Goal: Task Accomplishment & Management: Use online tool/utility

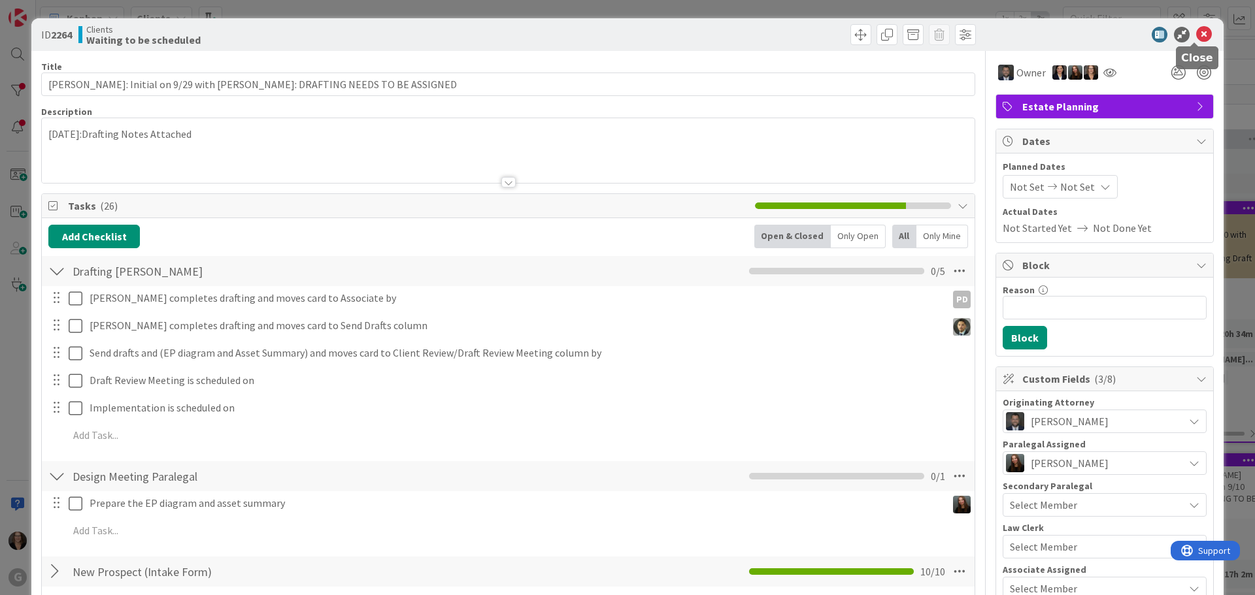
click at [1196, 34] on icon at bounding box center [1204, 35] width 16 height 16
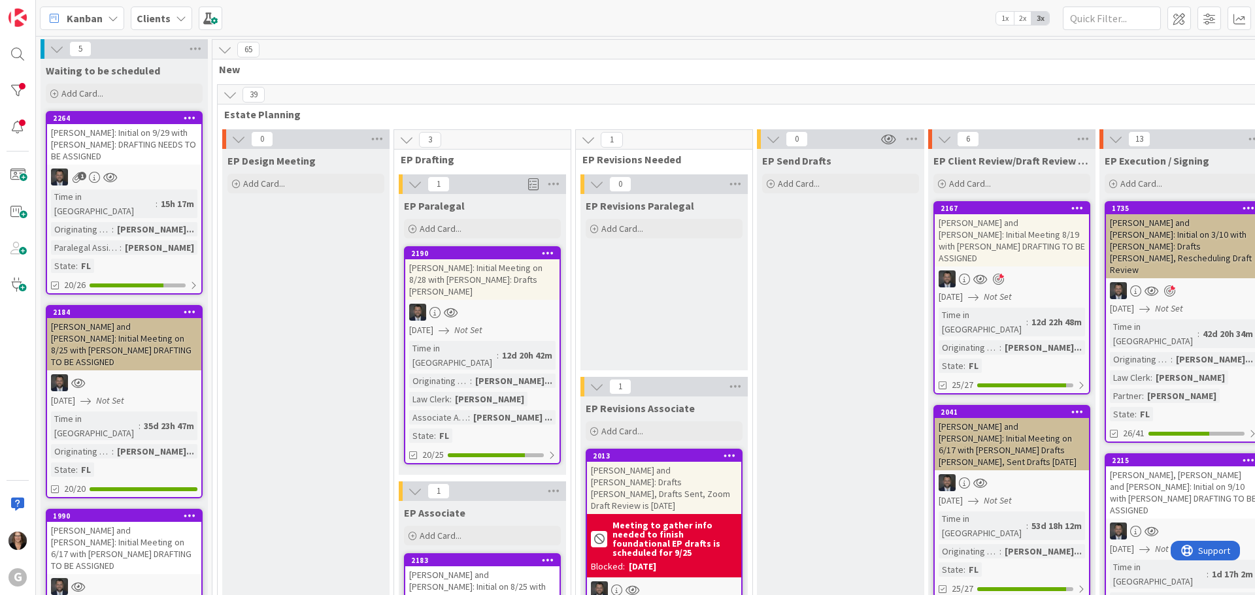
click at [115, 18] on icon at bounding box center [113, 18] width 10 height 10
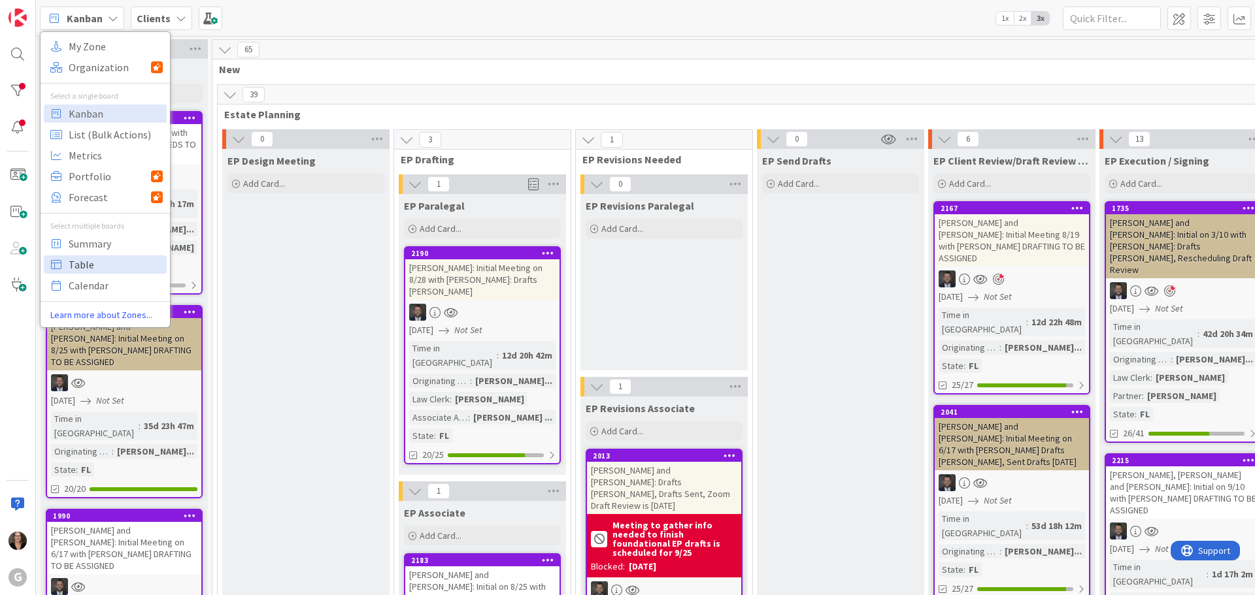
click at [99, 265] on span "Table" at bounding box center [116, 265] width 94 height 20
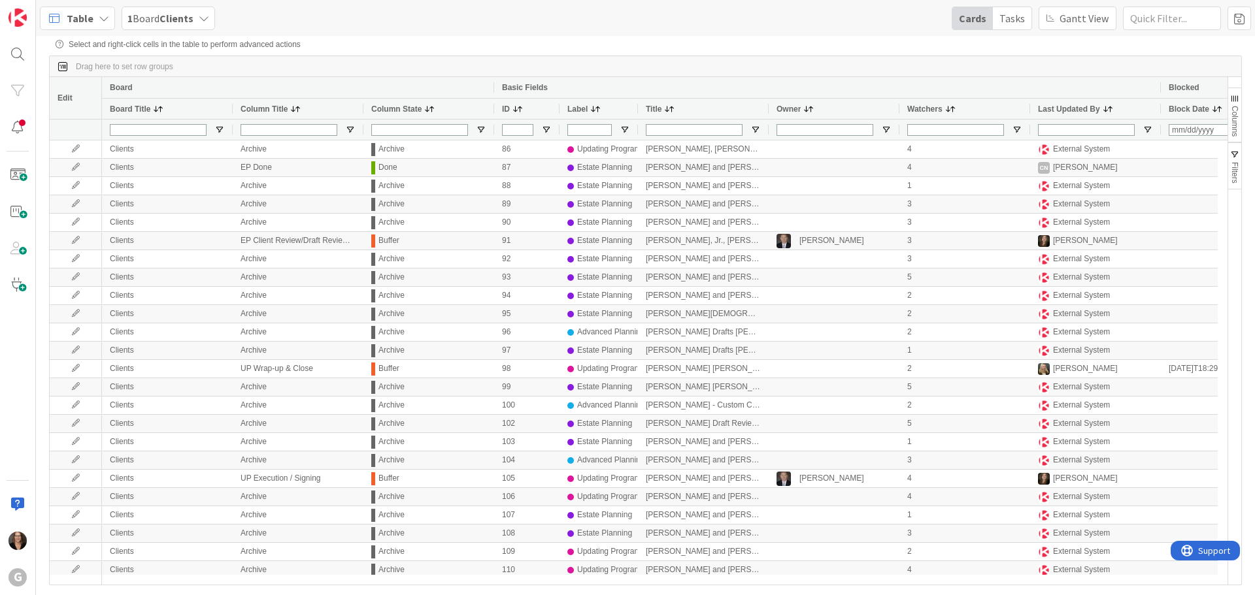
click at [671, 109] on span at bounding box center [669, 109] width 10 height 10
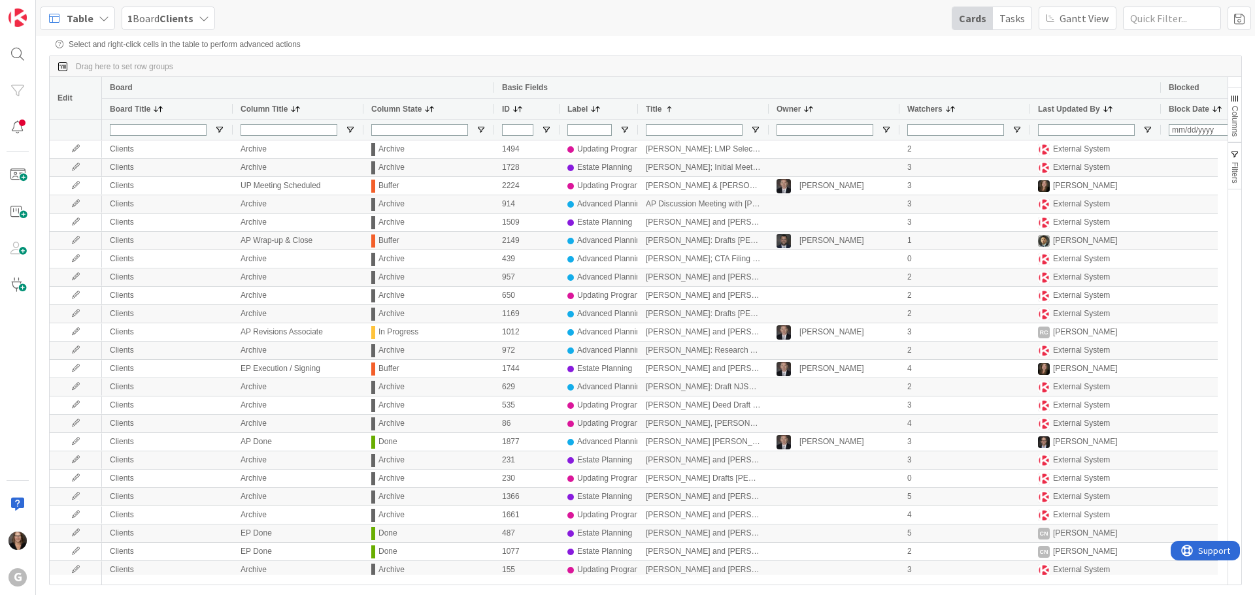
click at [671, 109] on span at bounding box center [669, 109] width 10 height 10
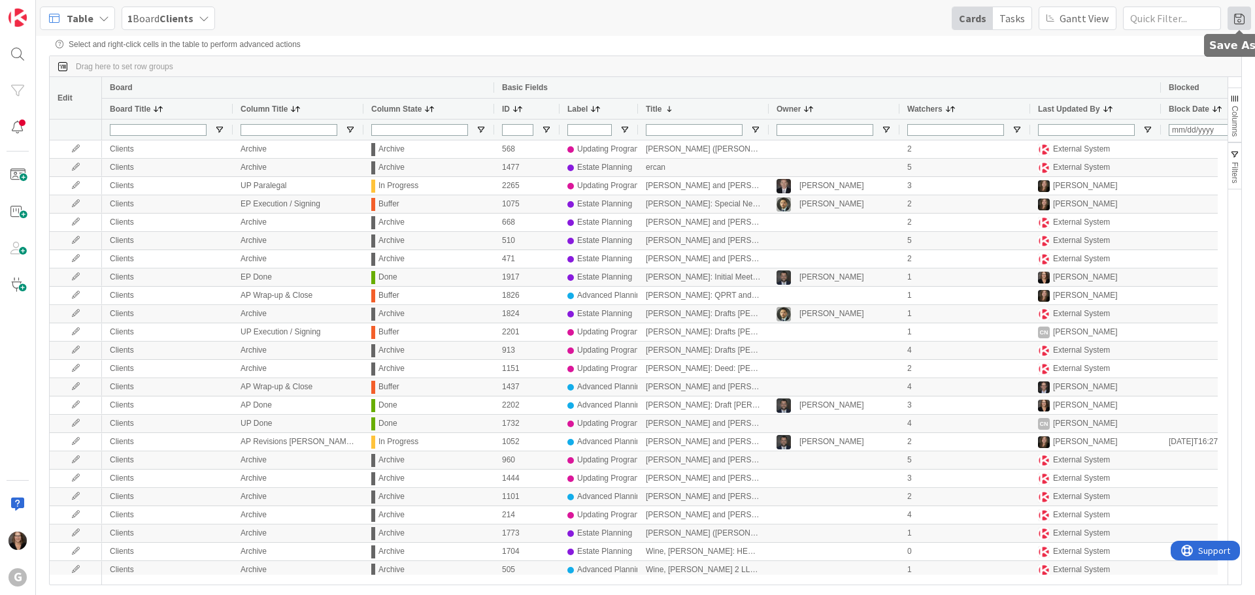
click at [1240, 18] on span at bounding box center [1240, 19] width 24 height 24
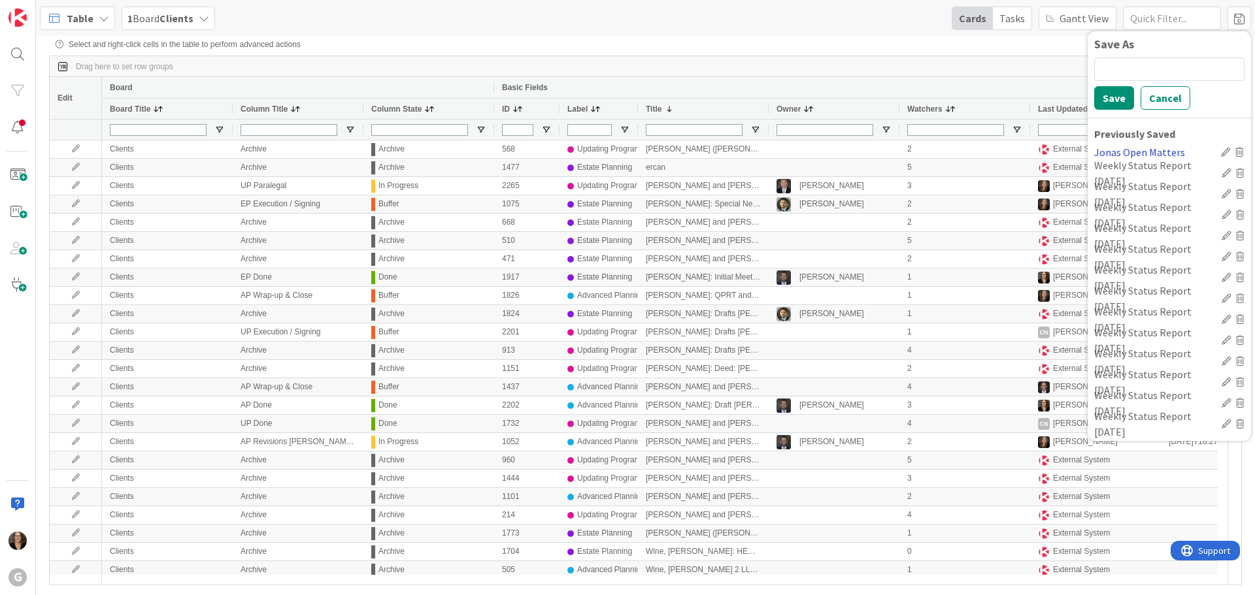
click at [1160, 154] on div "Jonas Open Matters" at bounding box center [1155, 152] width 122 height 16
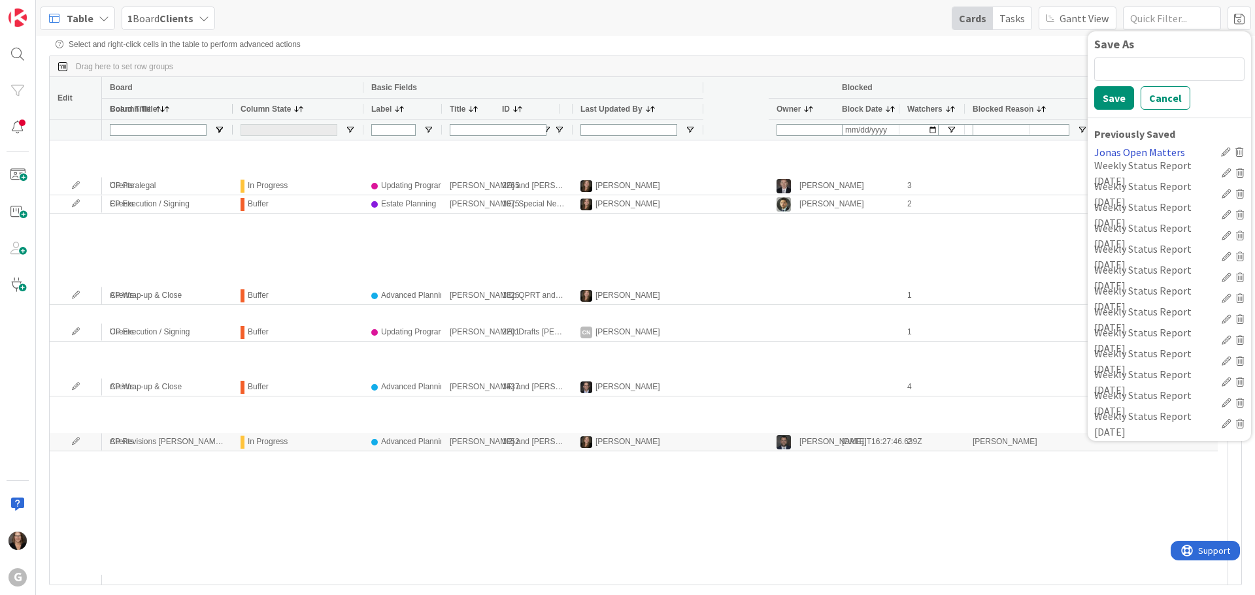
type input "(3) Buffer,In Progress,Start"
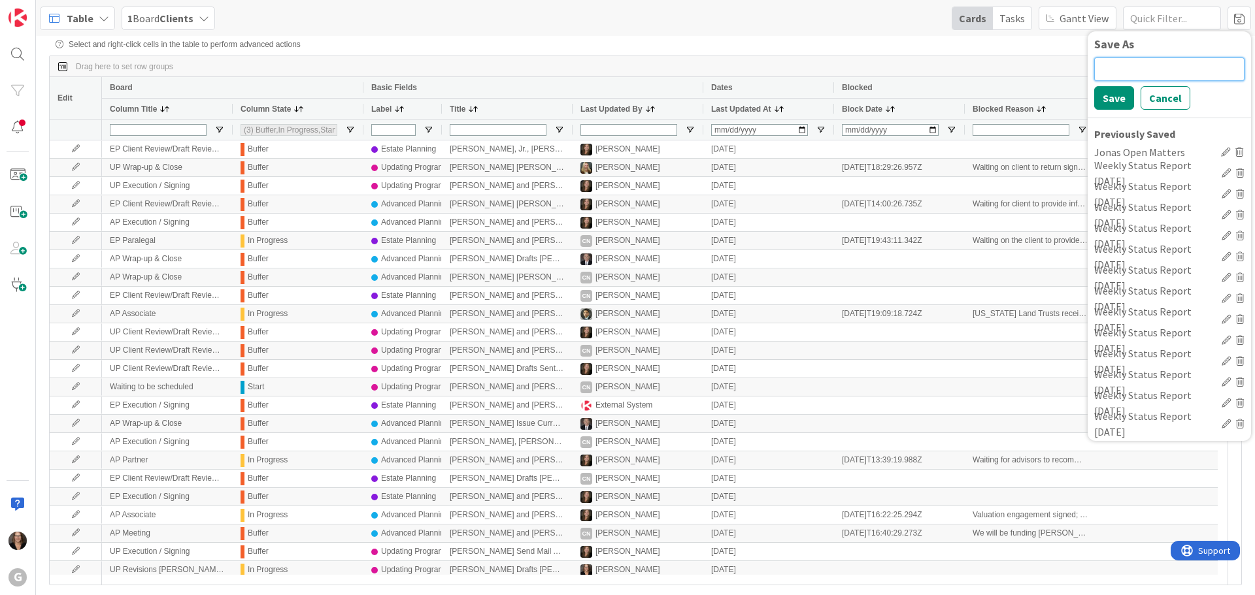
click at [1111, 76] on input at bounding box center [1169, 70] width 150 height 24
click at [894, 41] on div "Select and right-click cells in the table to perform advanced actions" at bounding box center [646, 44] width 1180 height 9
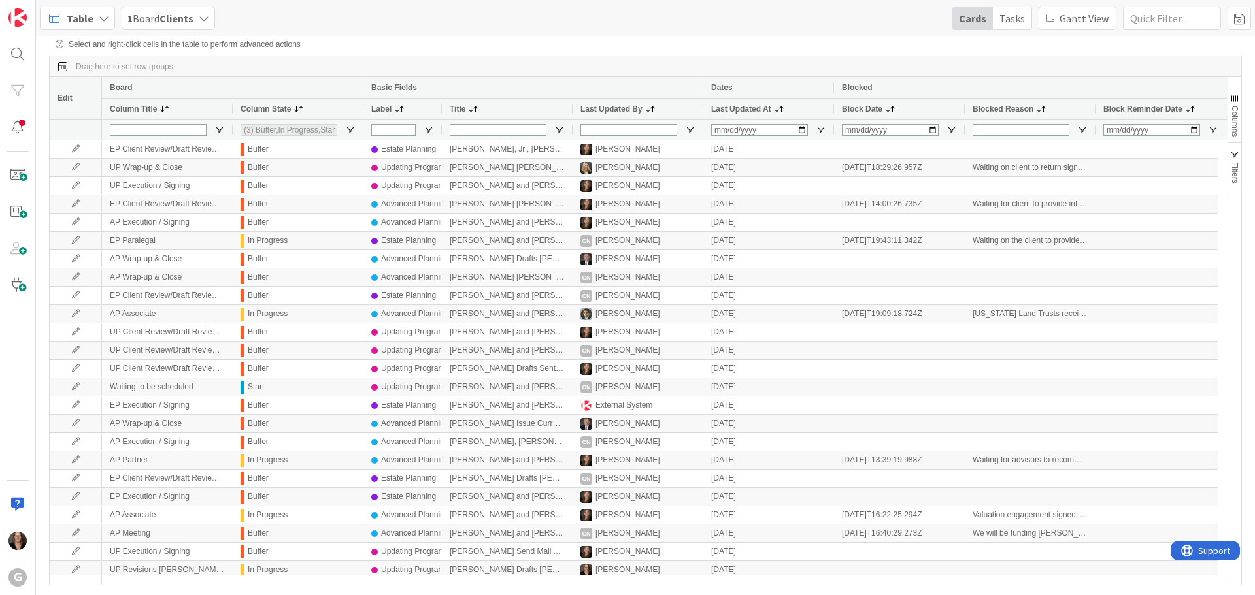
click at [1232, 165] on span "Filters" at bounding box center [1234, 173] width 9 height 22
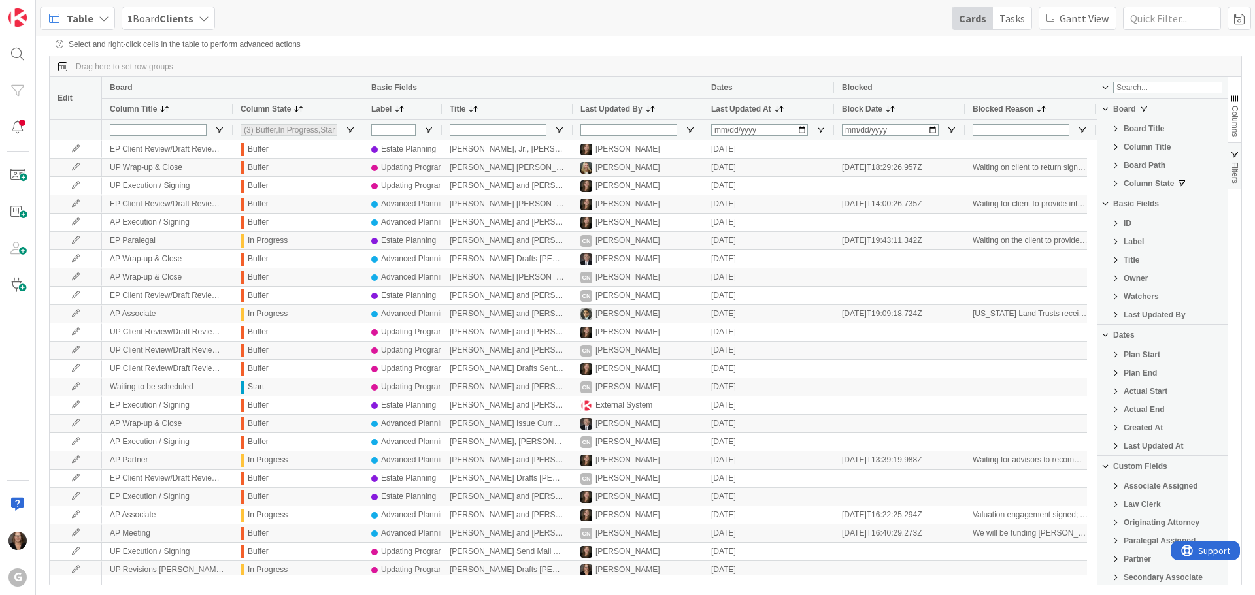
click at [1143, 280] on span "Owner" at bounding box center [1136, 278] width 24 height 9
click at [1107, 357] on input "Filter List" at bounding box center [1106, 351] width 10 height 10
checkbox input "false"
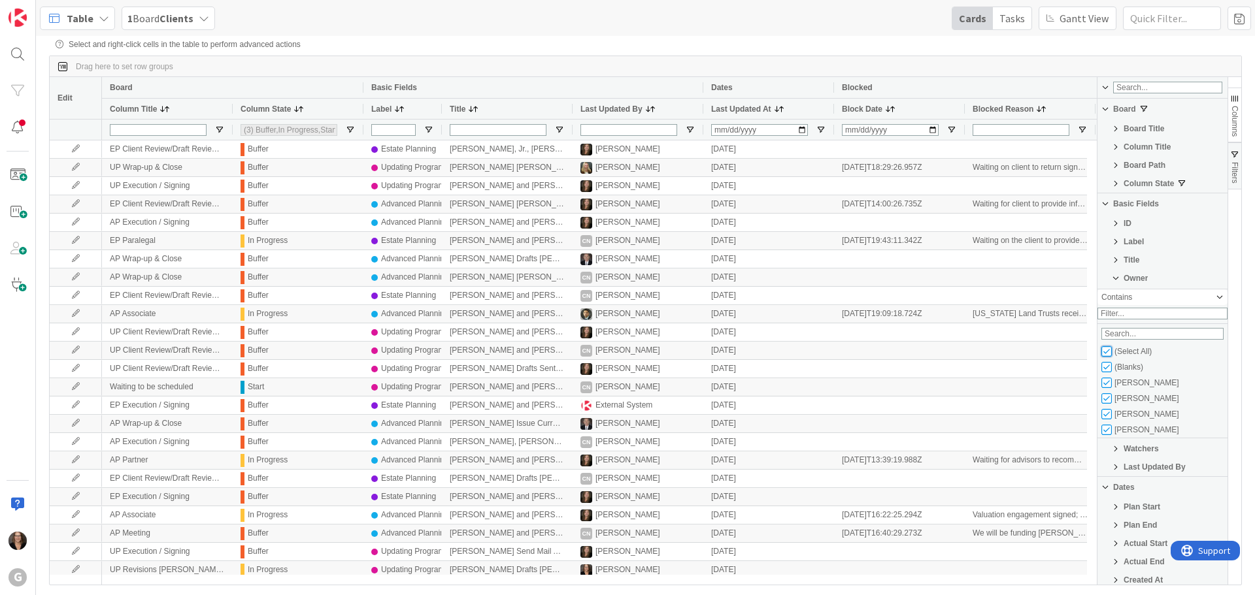
checkbox input "false"
type input "(0)"
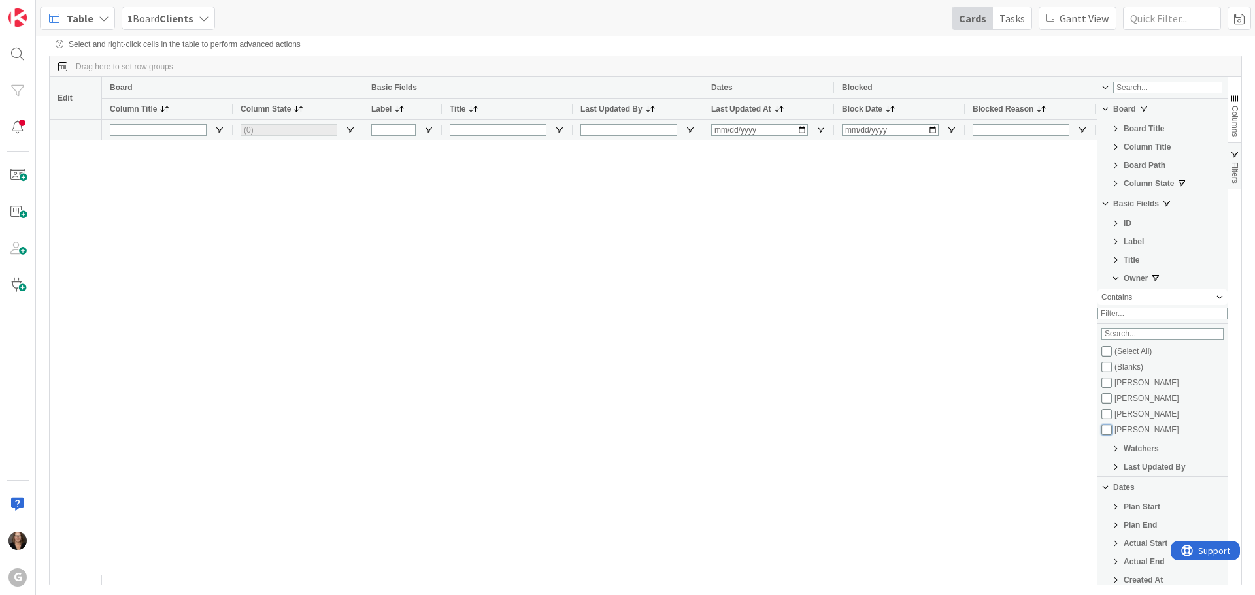
click at [1106, 435] on input "Filter List" at bounding box center [1106, 430] width 10 height 10
checkbox input "true"
checkbox input "false"
type input "(3) Buffer,In Progress,Start"
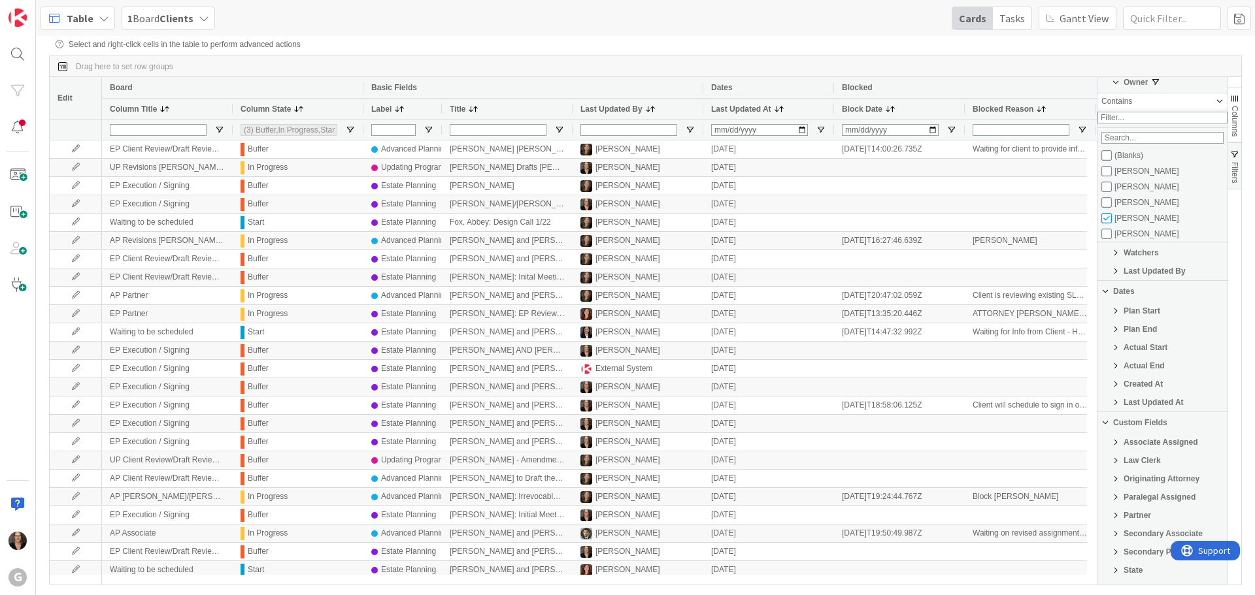
scroll to position [261, 0]
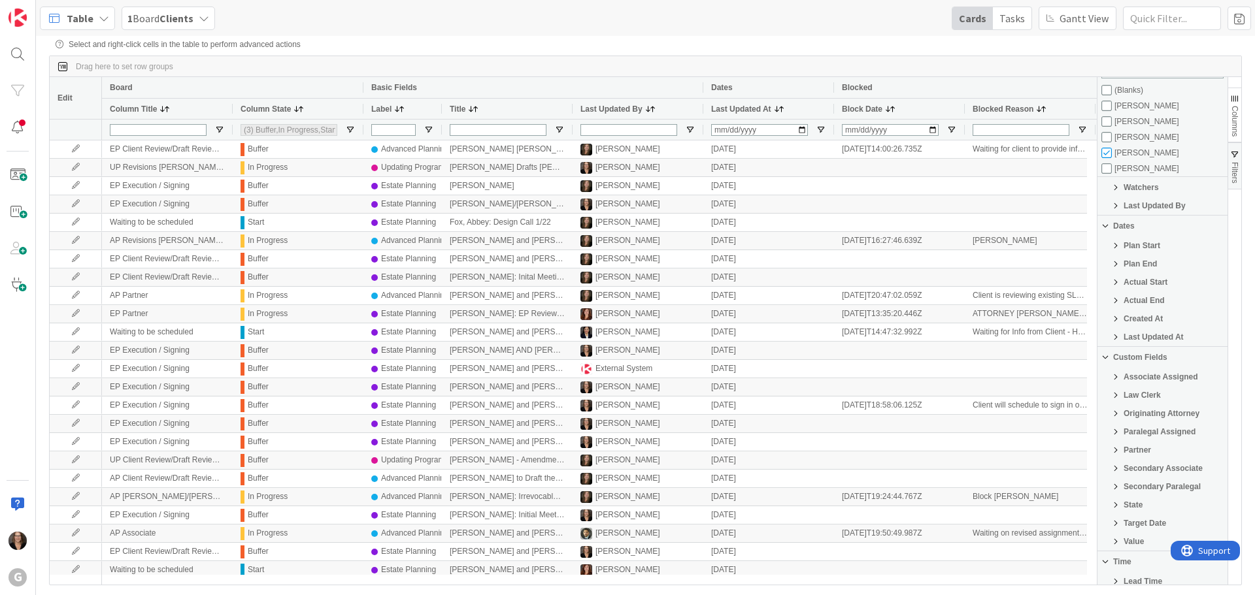
click at [1127, 418] on span "Originating Attorney" at bounding box center [1162, 413] width 76 height 9
click at [1105, 458] on input "Filter List" at bounding box center [1106, 452] width 10 height 10
checkbox input "false"
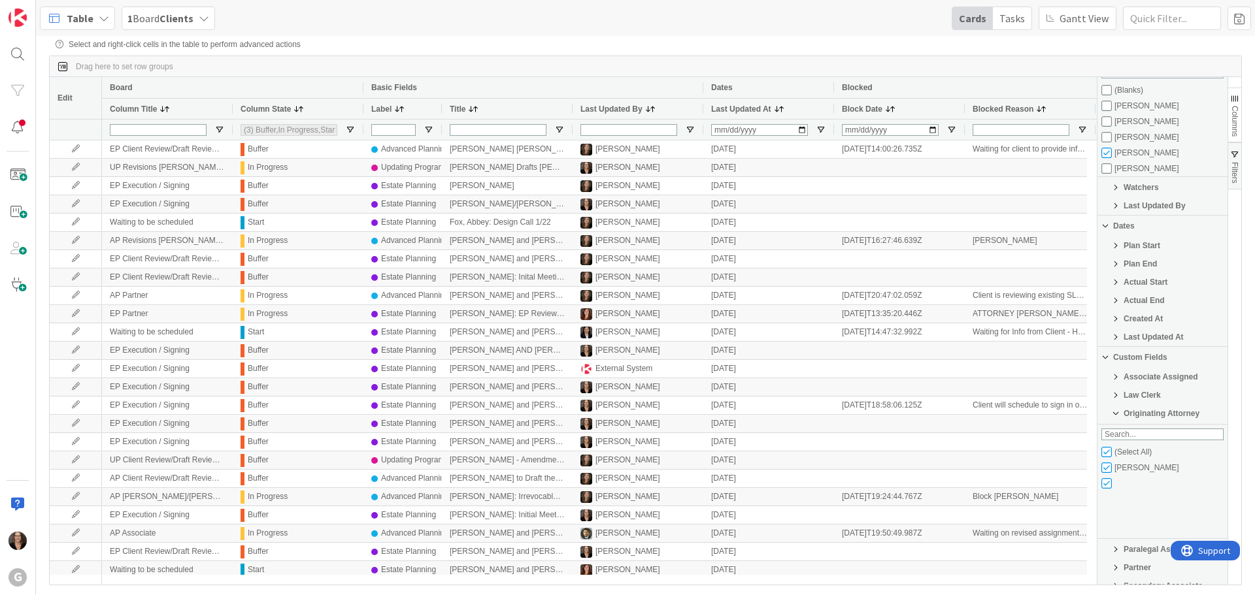
type input "(0)"
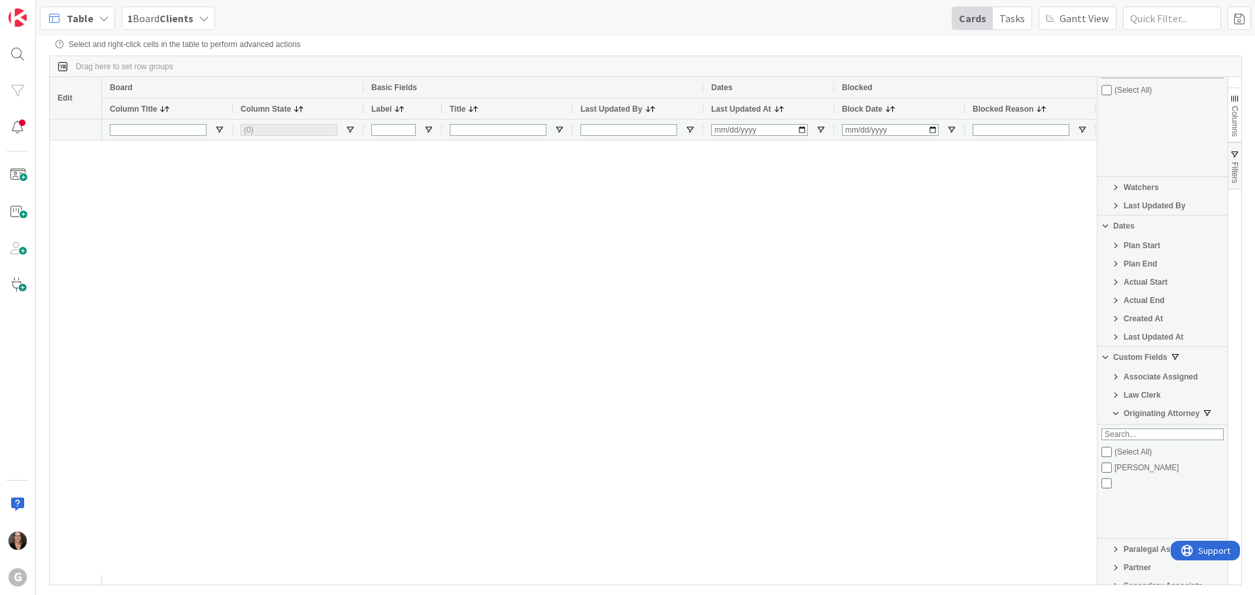
scroll to position [0, 0]
click at [1106, 473] on input "Filter List" at bounding box center [1106, 468] width 10 height 10
checkbox input "true"
checkbox input "false"
type input "(3) Buffer,In Progress,Start"
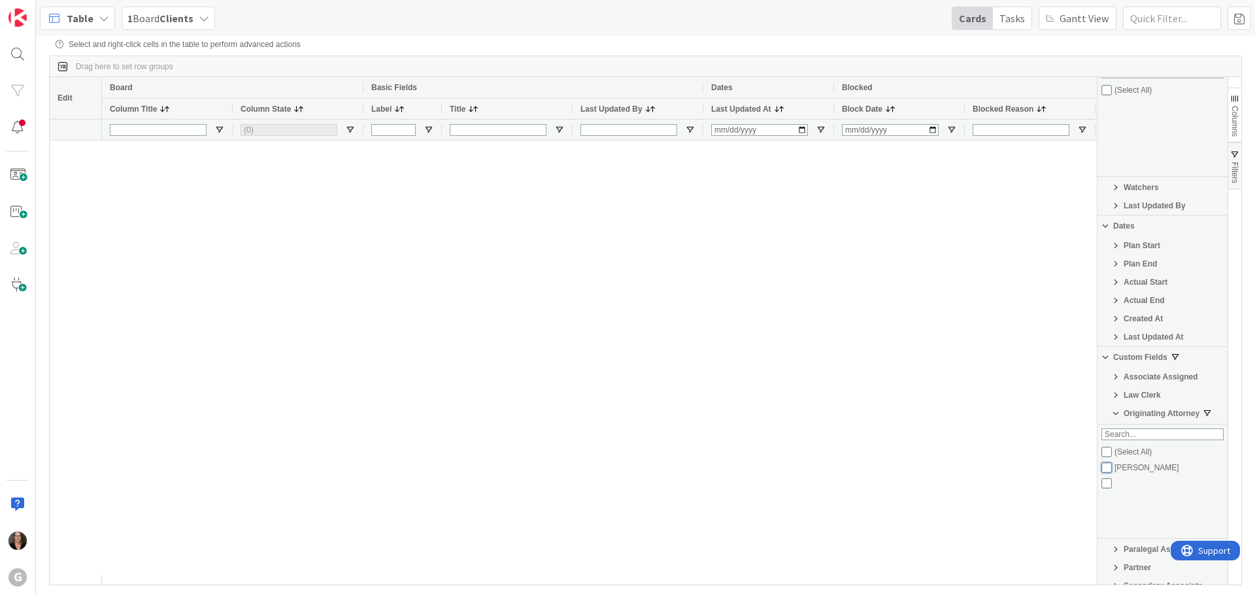
checkbox input "false"
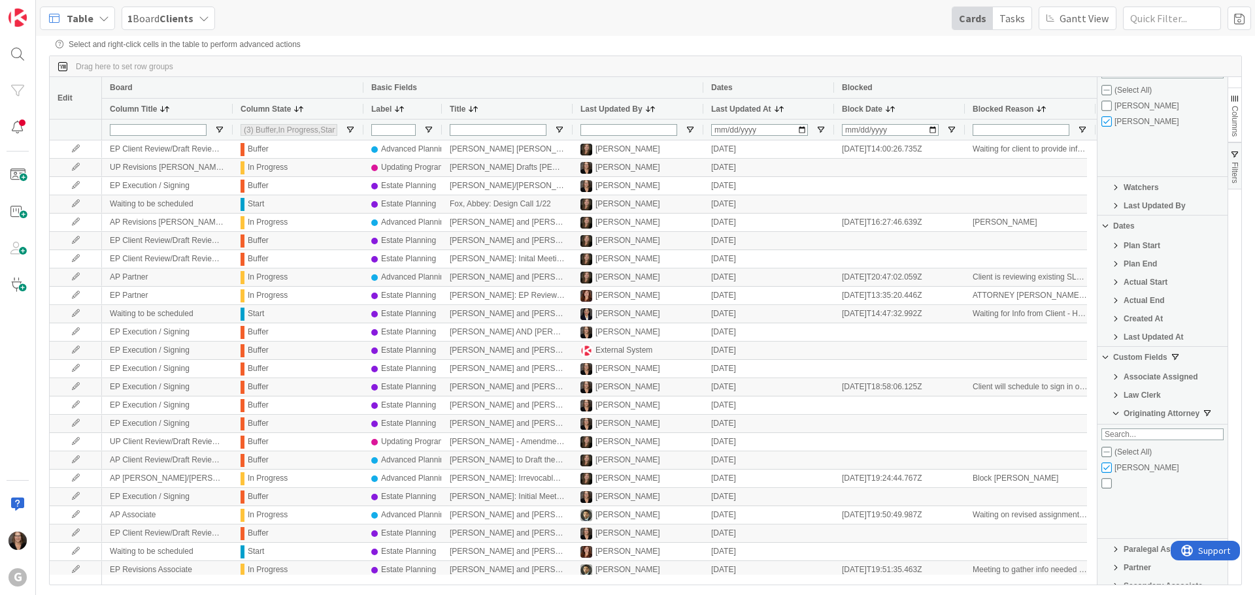
click at [281, 88] on div "Board" at bounding box center [233, 88] width 246 height 16
click at [326, 110] on div "Column State" at bounding box center [292, 109] width 102 height 14
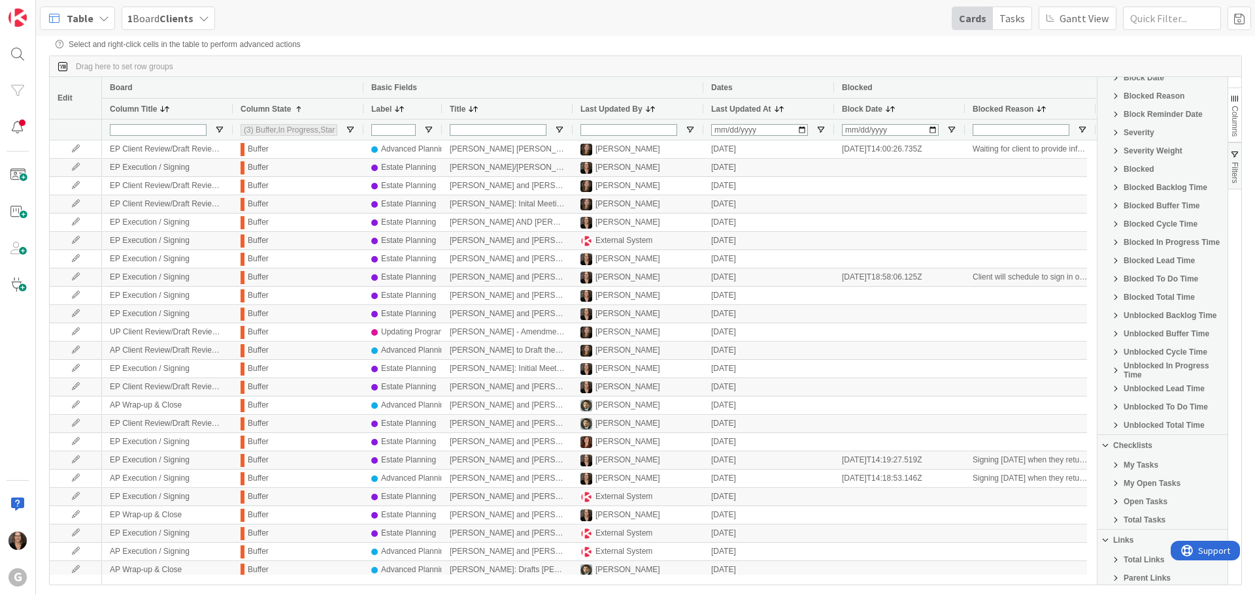
scroll to position [1098, 0]
click at [471, 106] on span at bounding box center [473, 109] width 10 height 10
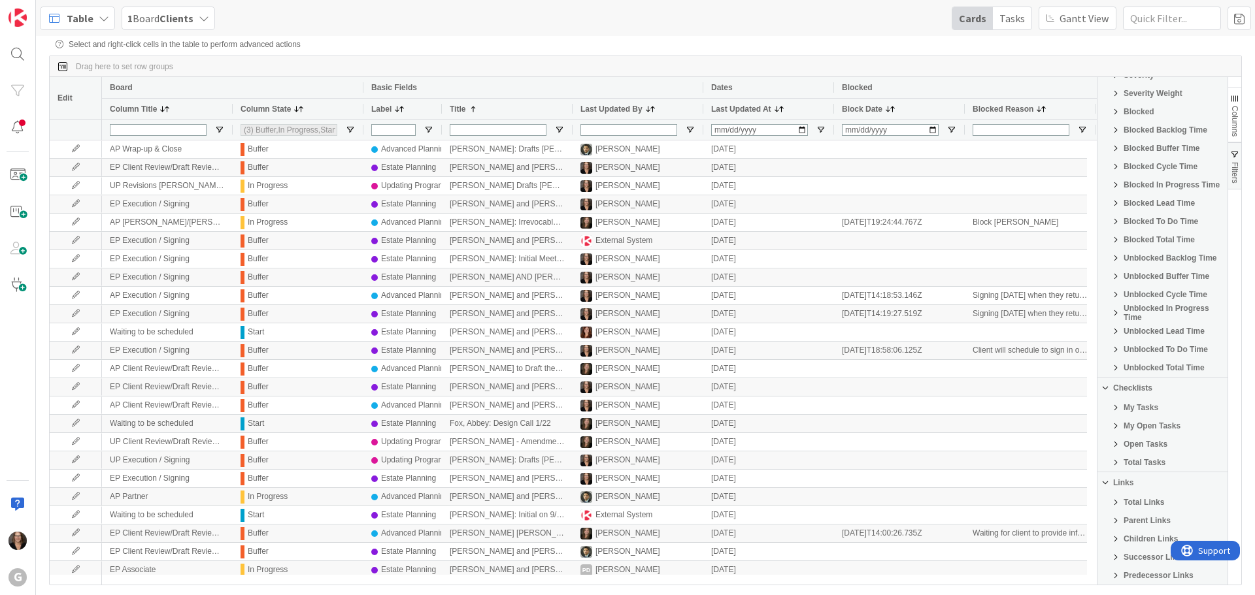
click at [320, 110] on div "Column State" at bounding box center [292, 109] width 102 height 14
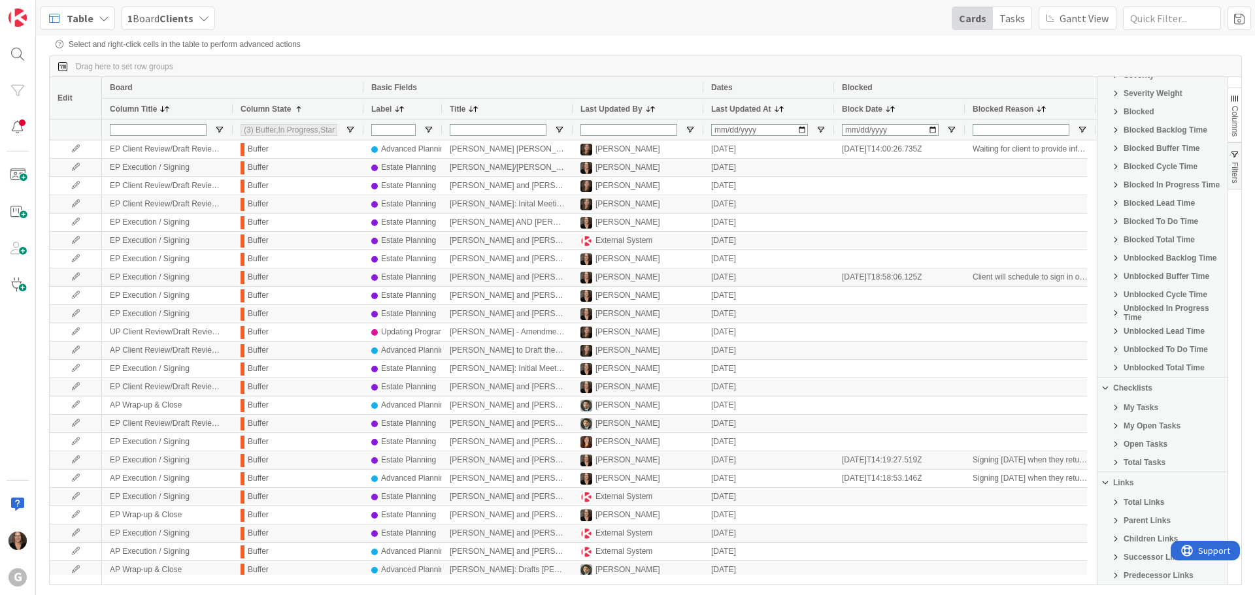
click at [320, 110] on div "Column State 1" at bounding box center [292, 109] width 102 height 14
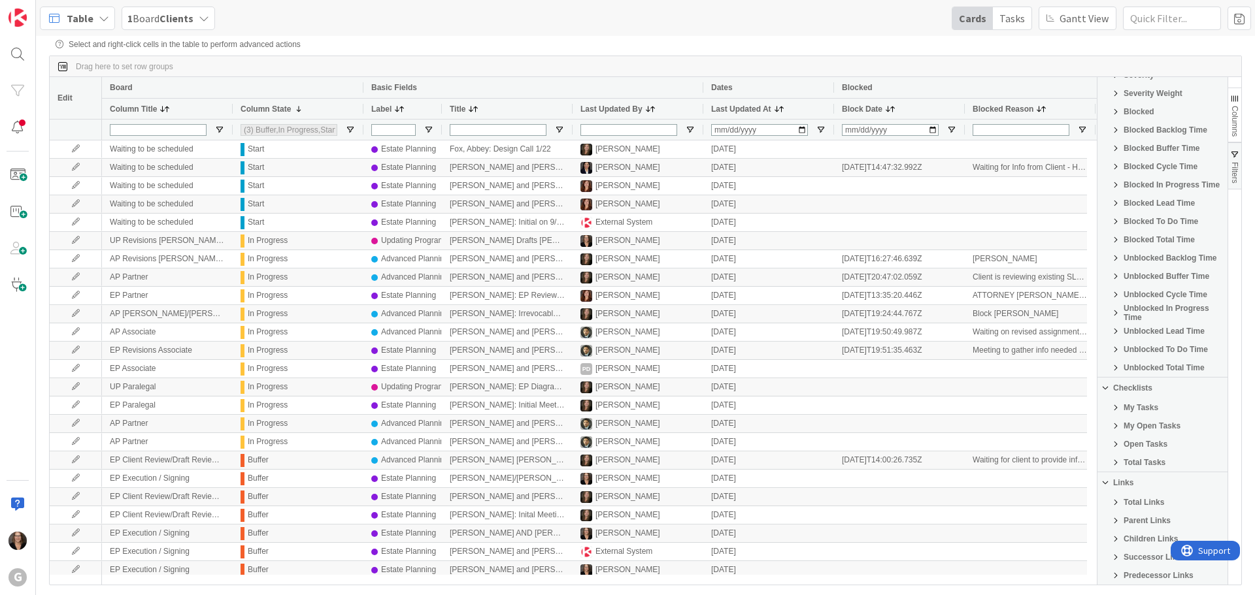
click at [505, 107] on div "Title" at bounding box center [501, 109] width 102 height 14
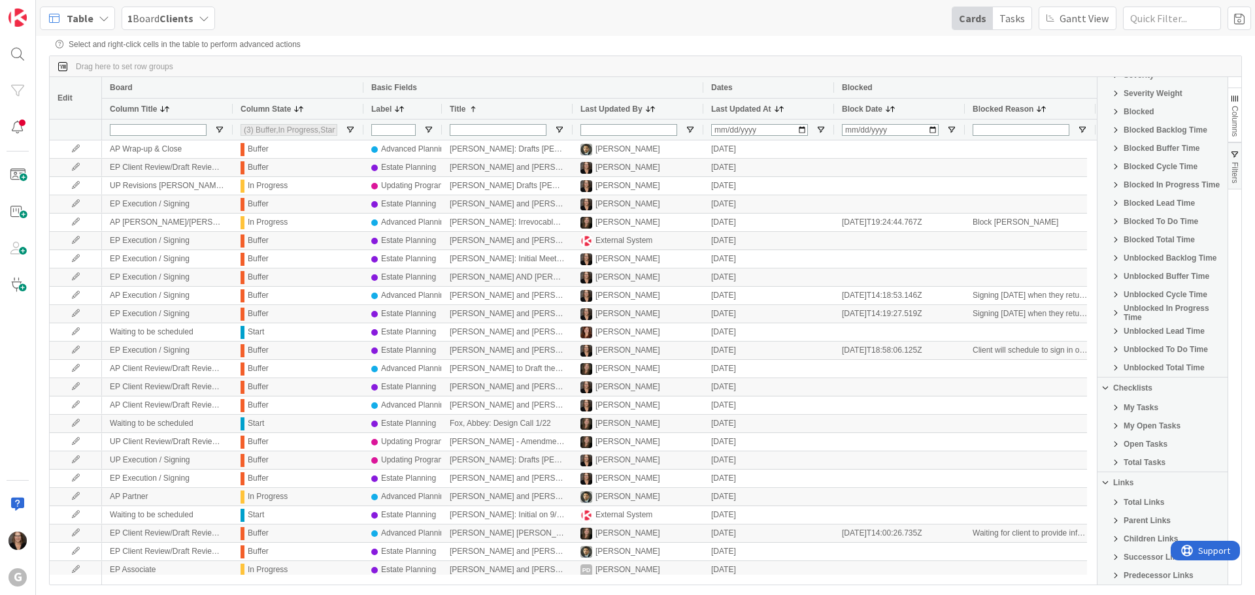
click at [326, 91] on div "Board" at bounding box center [233, 88] width 246 height 16
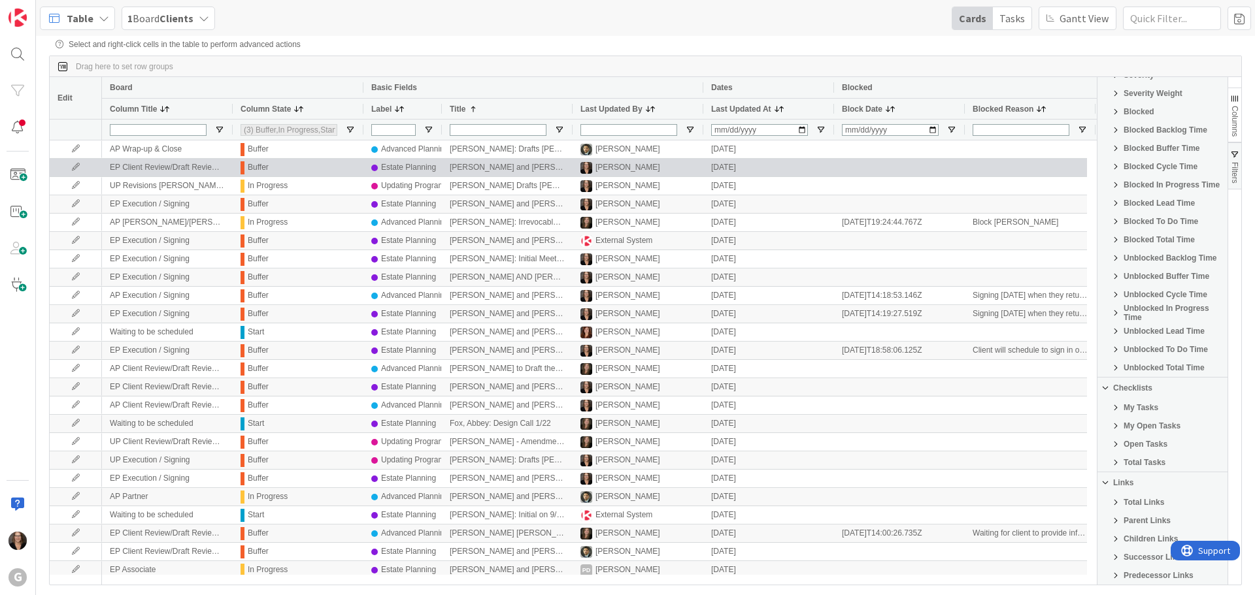
click at [330, 169] on div "Buffer" at bounding box center [298, 167] width 115 height 16
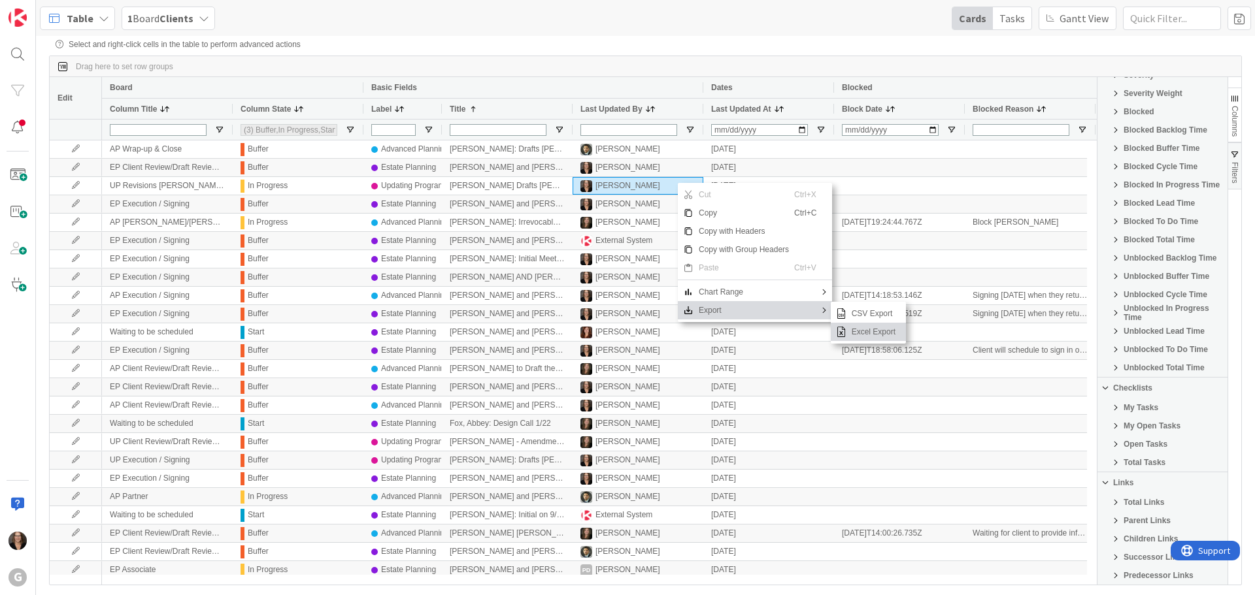
click at [860, 336] on span "Excel Export" at bounding box center [873, 332] width 54 height 18
